Goal: Information Seeking & Learning: Learn about a topic

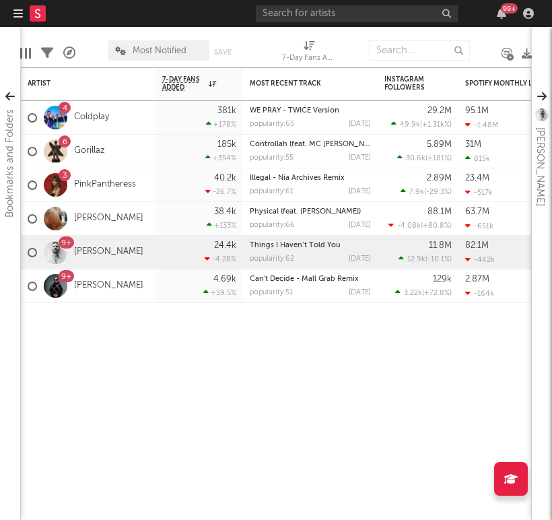
click at [9, 13] on nav "Dashboard Discovery Assistant Charts 99 +" at bounding box center [276, 13] width 552 height 27
click at [21, 16] on icon "button" at bounding box center [17, 13] width 9 height 11
click at [277, 13] on input "text" at bounding box center [357, 13] width 202 height 17
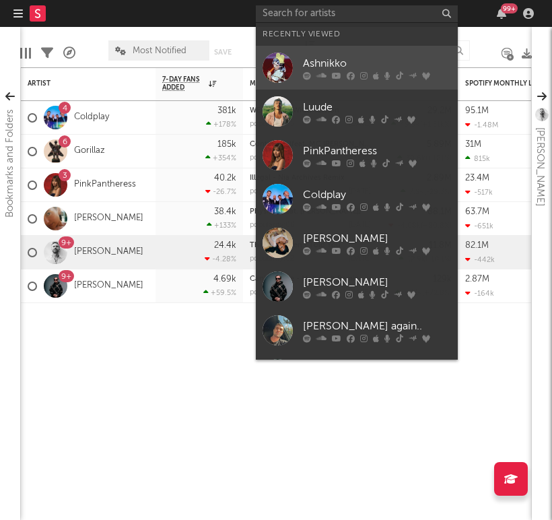
click at [286, 53] on div at bounding box center [278, 68] width 30 height 30
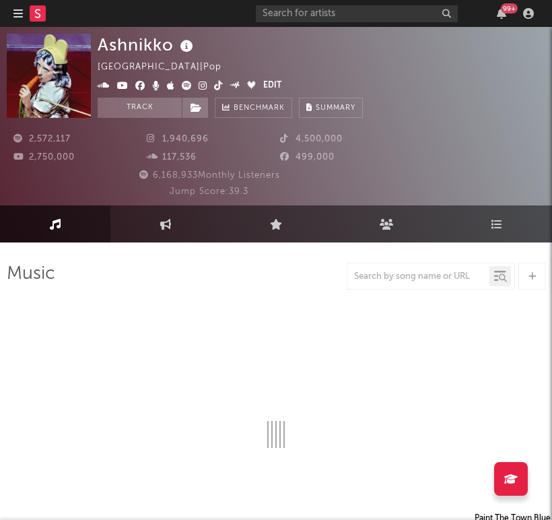
select select "6m"
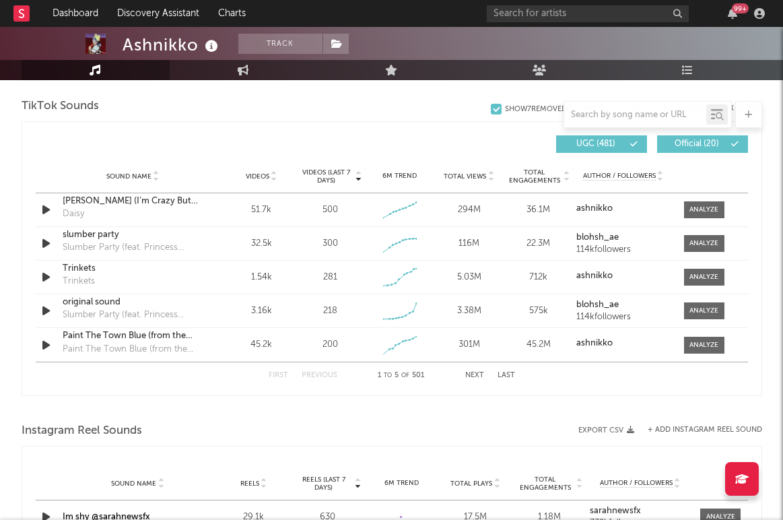
scroll to position [905, 0]
click at [112, 269] on div "Trinkets" at bounding box center [133, 267] width 141 height 13
click at [551, 276] on div at bounding box center [703, 276] width 29 height 10
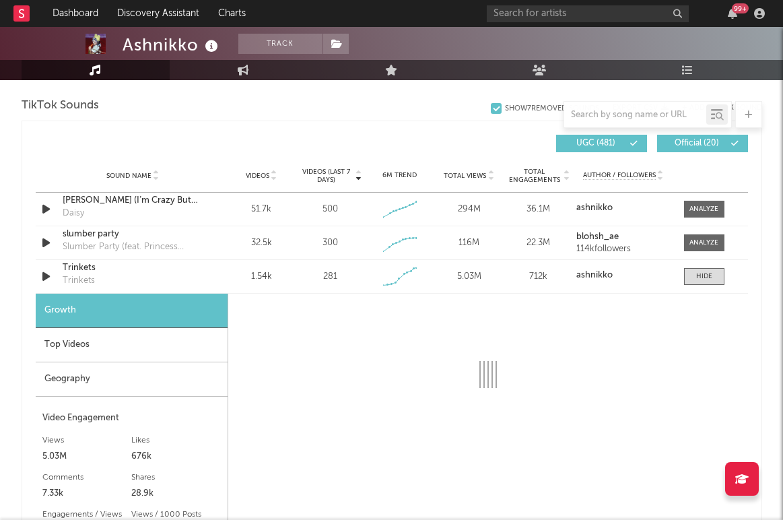
select select "1w"
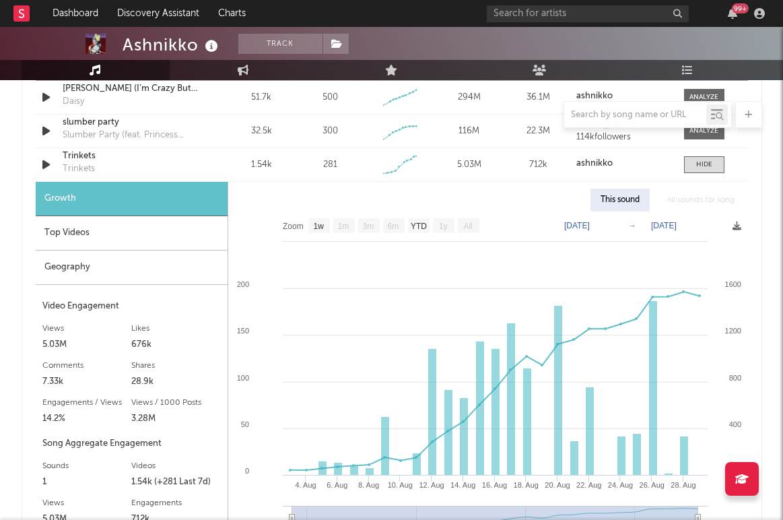
scroll to position [1027, 0]
